Goal: Find specific page/section: Find specific page/section

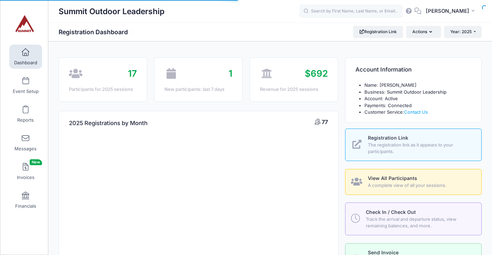
select select
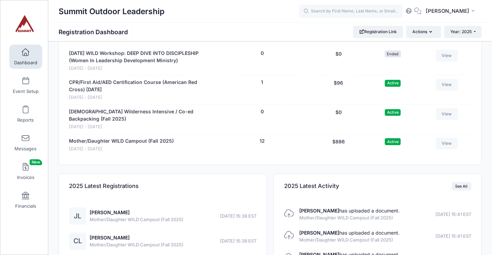
scroll to position [692, 0]
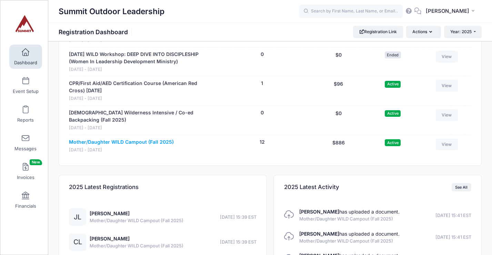
click at [157, 143] on link "Mother/Daughter WILD Campout (Fall 2025)" at bounding box center [121, 141] width 105 height 7
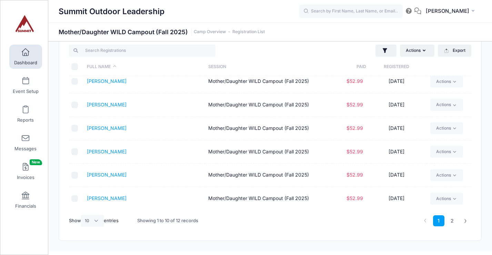
scroll to position [19, 0]
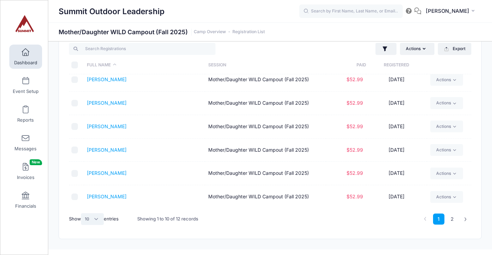
click at [100, 217] on select "All 10 25 50" at bounding box center [92, 219] width 23 height 12
select select "25"
click at [82, 213] on select "All 10 25 50" at bounding box center [92, 219] width 23 height 12
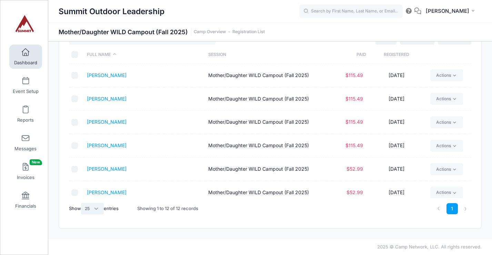
scroll to position [0, 0]
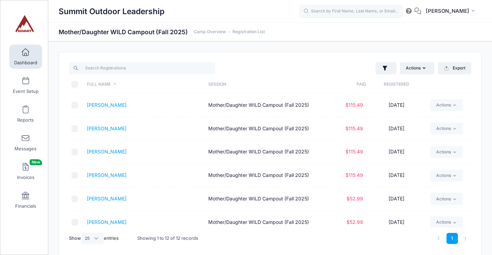
click at [33, 64] on span "Dashboard" at bounding box center [25, 63] width 23 height 6
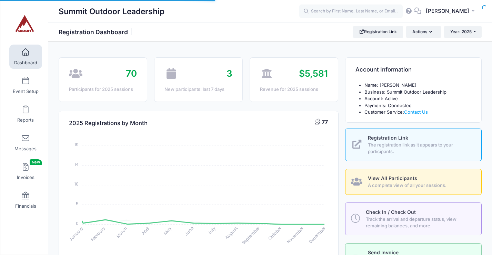
select select
